Goal: Check status

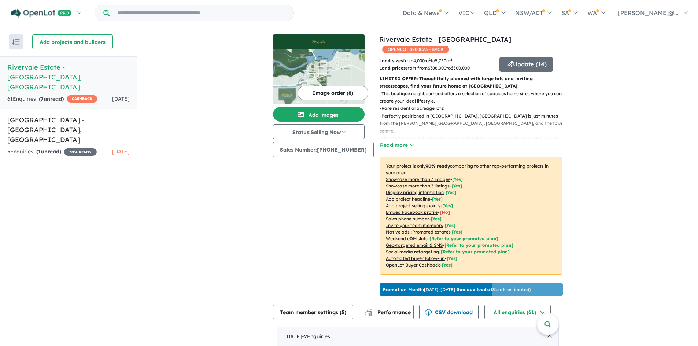
click at [33, 69] on h5 "Rivervale Estate - [GEOGRAPHIC_DATA] , [GEOGRAPHIC_DATA]" at bounding box center [68, 77] width 122 height 30
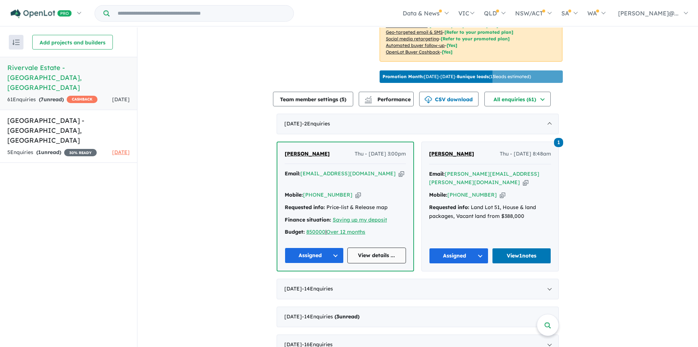
scroll to position [220, 0]
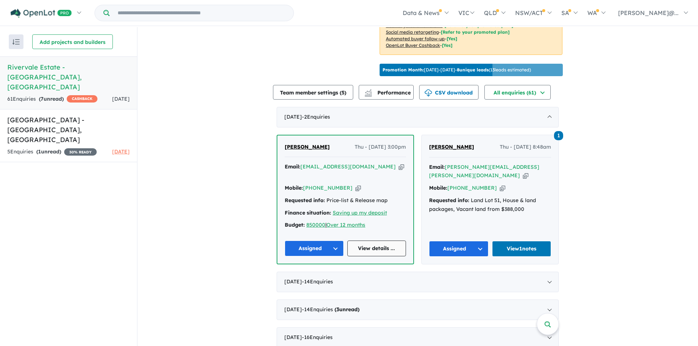
click at [379, 241] on link "View details ..." at bounding box center [377, 249] width 59 height 16
click at [519, 241] on link "View 1 notes" at bounding box center [521, 249] width 59 height 16
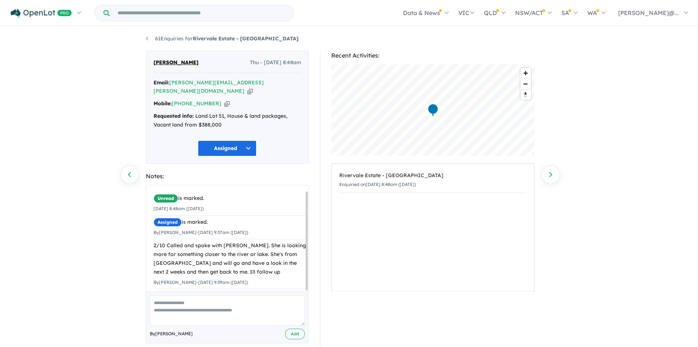
scroll to position [6, 0]
